Goal: Transaction & Acquisition: Download file/media

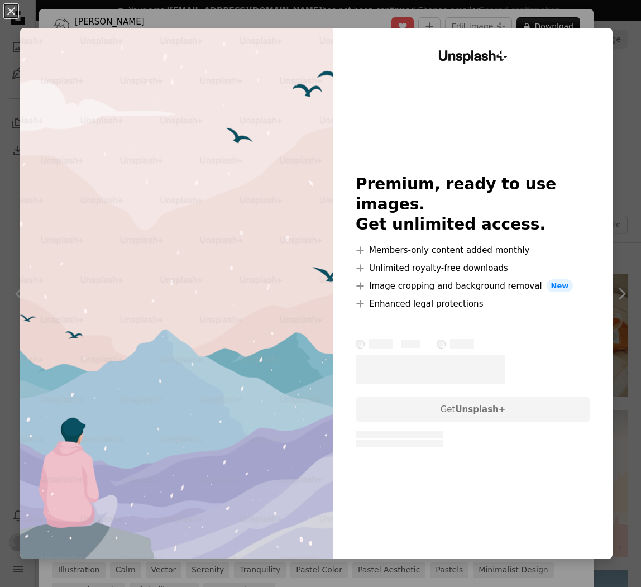
scroll to position [659, 0]
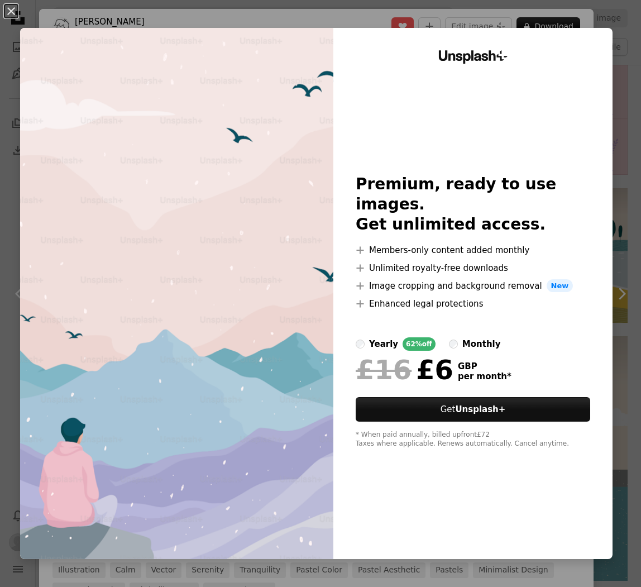
click at [34, 45] on img at bounding box center [176, 293] width 313 height 531
click at [11, 6] on button "An X shape" at bounding box center [10, 10] width 13 height 13
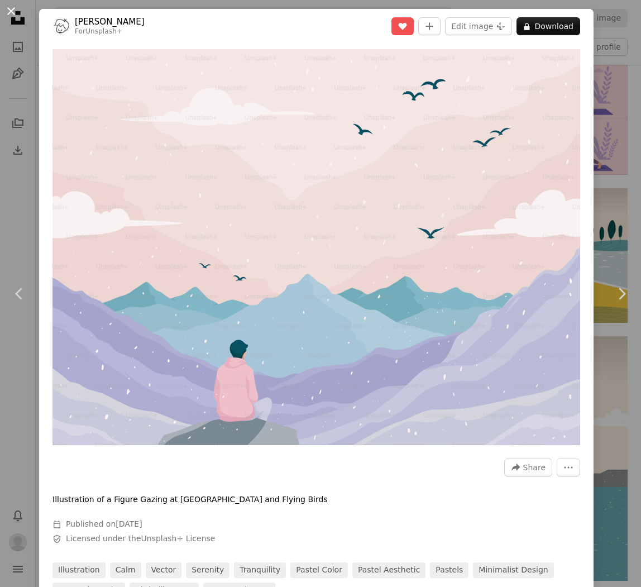
click at [10, 9] on button "An X shape" at bounding box center [10, 10] width 13 height 13
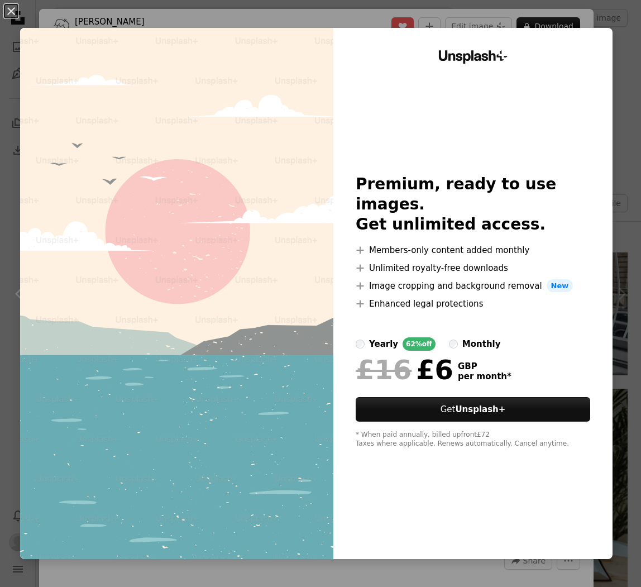
scroll to position [703, 0]
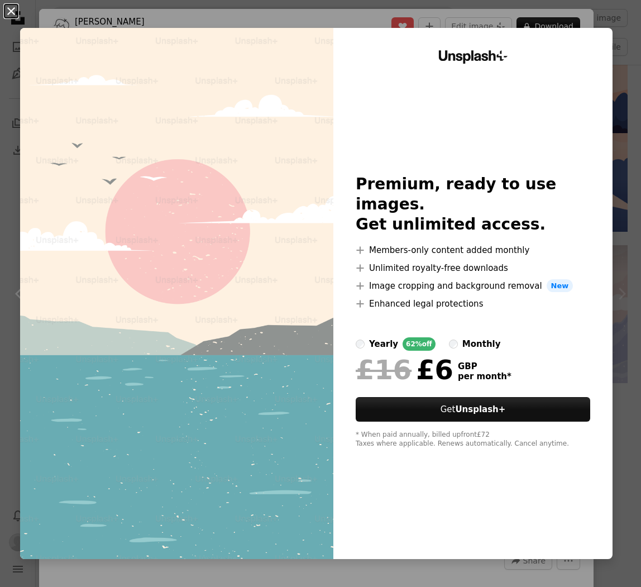
click at [18, 4] on button "An X shape" at bounding box center [10, 10] width 13 height 13
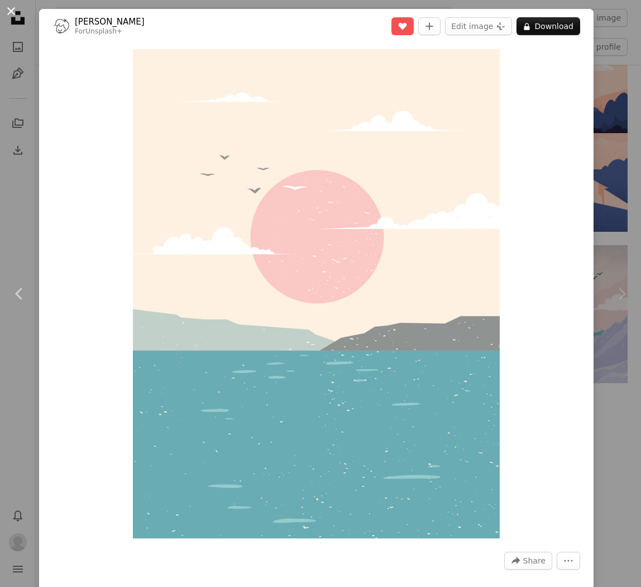
click at [7, 11] on button "An X shape" at bounding box center [10, 10] width 13 height 13
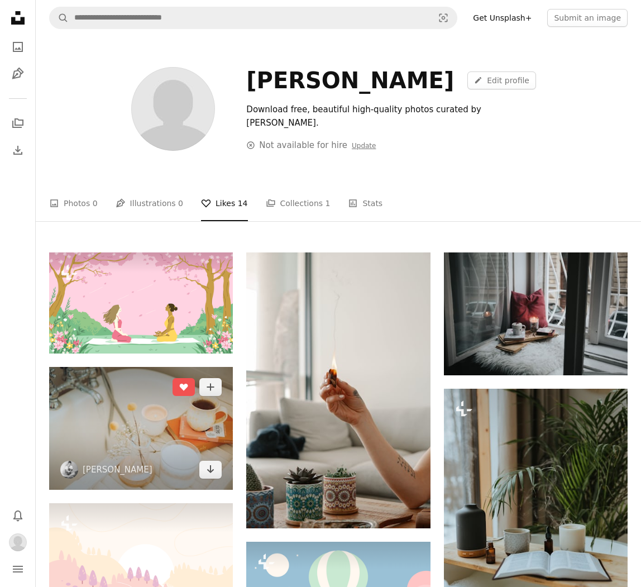
click at [143, 411] on img at bounding box center [141, 428] width 184 height 123
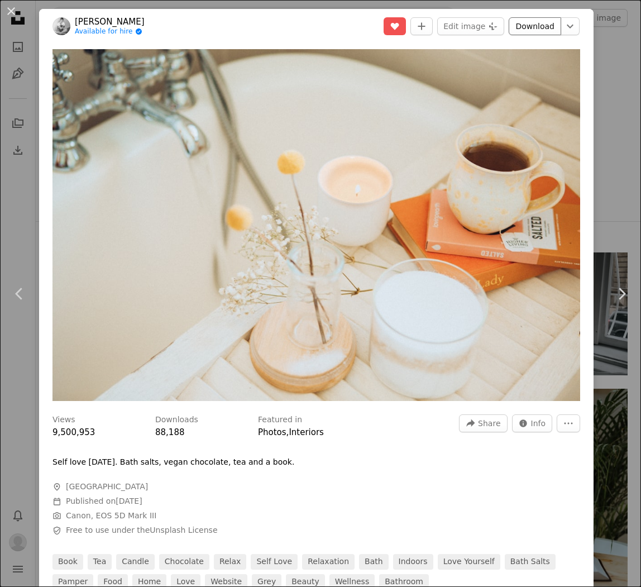
click at [546, 26] on link "Download" at bounding box center [534, 26] width 52 height 18
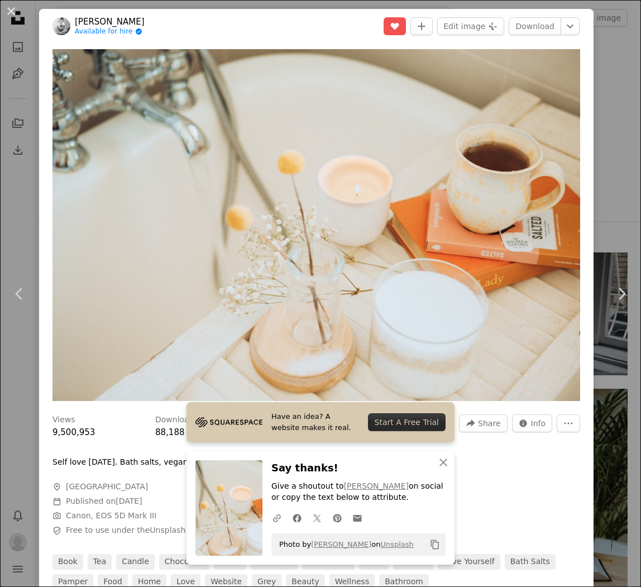
click at [107, 492] on span "A map marker Melbourne" at bounding box center [219, 486] width 335 height 11
click at [13, 12] on button "An X shape" at bounding box center [10, 10] width 13 height 13
